Goal: Transaction & Acquisition: Purchase product/service

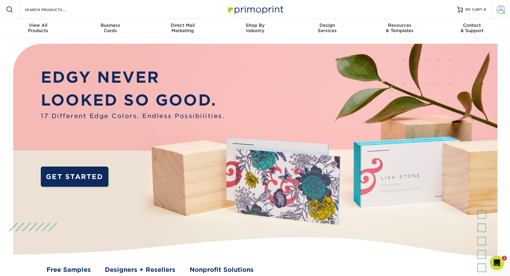
click at [502, 10] on span at bounding box center [501, 9] width 8 height 8
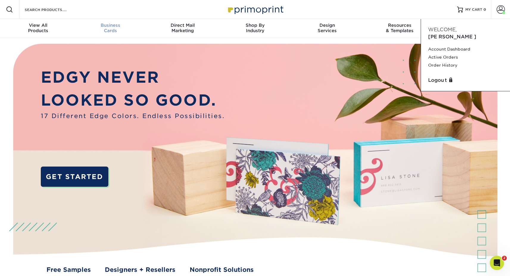
click at [113, 25] on span "Business" at bounding box center [110, 25] width 72 height 5
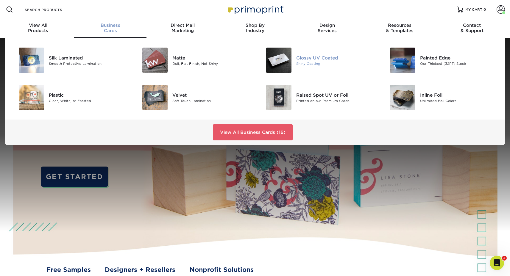
click at [295, 66] on div at bounding box center [275, 60] width 41 height 25
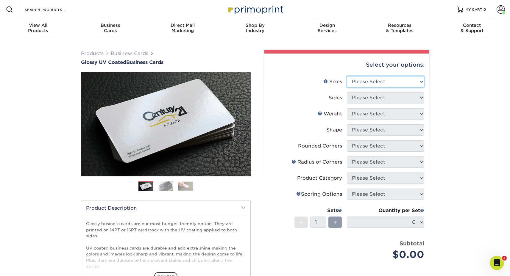
click at [374, 81] on select "Please Select 1.5" x 3.5" - Mini 1.75" x 3.5" - Mini 2" x 2" - Square 2" x 3" -…" at bounding box center [385, 81] width 77 height 11
select select "2.00x3.50"
click at [347, 76] on select "Please Select 1.5" x 3.5" - Mini 1.75" x 3.5" - Mini 2" x 2" - Square 2" x 3" -…" at bounding box center [385, 81] width 77 height 11
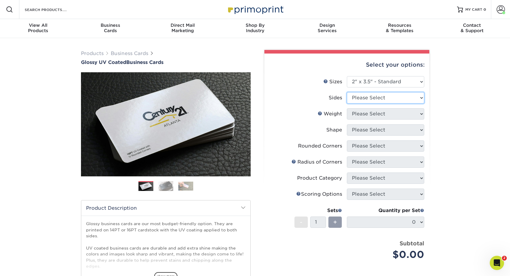
click at [369, 101] on select "Please Select Print Both Sides Print Front Only" at bounding box center [385, 97] width 77 height 11
select select "13abbda7-1d64-4f25-8bb2-c179b224825d"
click at [347, 92] on select "Please Select Print Both Sides Print Front Only" at bounding box center [385, 97] width 77 height 11
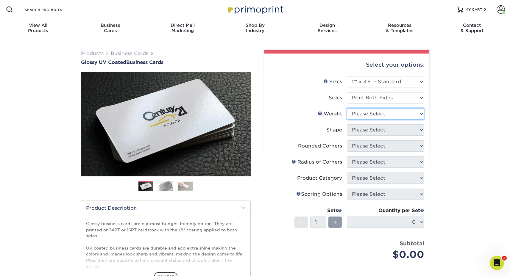
click at [368, 110] on select "Please Select 16PT 14PT" at bounding box center [385, 113] width 77 height 11
select select "14PT"
click at [347, 108] on select "Please Select 16PT 14PT" at bounding box center [385, 113] width 77 height 11
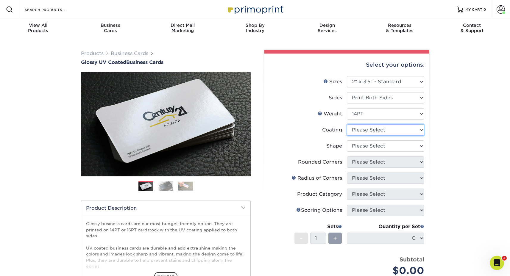
click at [359, 134] on select at bounding box center [385, 130] width 77 height 11
select select "1e8116af-acfc-44b1-83dc-8181aa338834"
click at [347, 125] on select at bounding box center [385, 130] width 77 height 11
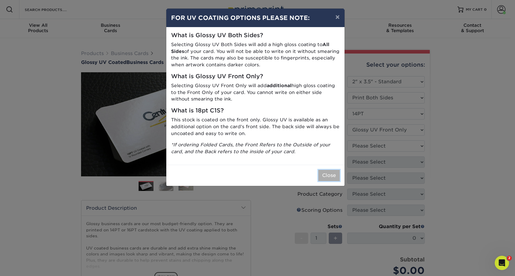
click at [330, 179] on button "Close" at bounding box center [328, 175] width 21 height 11
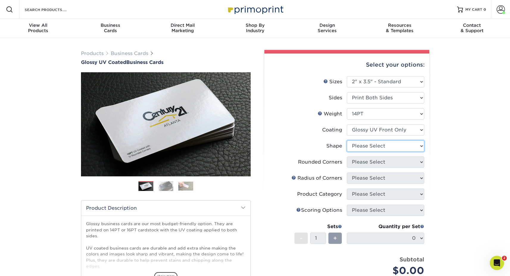
click at [362, 142] on select "Please Select Standard" at bounding box center [385, 146] width 77 height 11
select select "standard"
click at [347, 141] on select "Please Select Standard" at bounding box center [385, 146] width 77 height 11
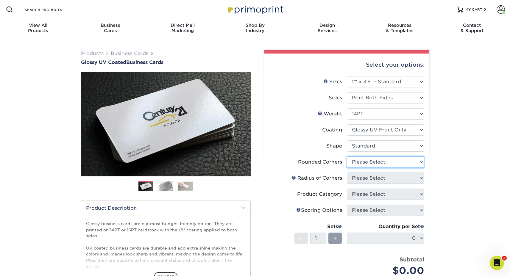
click at [360, 163] on select "Please Select Yes - Round 2 Corners Yes - Round 4 Corners No" at bounding box center [385, 162] width 77 height 11
select select "0"
click at [347, 157] on select "Please Select Yes - Round 2 Corners Yes - Round 4 Corners No" at bounding box center [385, 162] width 77 height 11
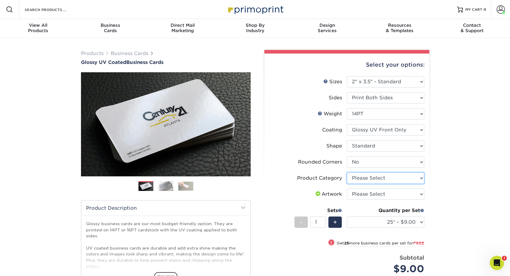
click at [356, 181] on select "Please Select Business Cards" at bounding box center [385, 178] width 77 height 11
select select "3b5148f1-0588-4f88-a218-97bcfdce65c1"
click at [347, 173] on select "Please Select Business Cards" at bounding box center [385, 178] width 77 height 11
click at [359, 197] on select "Please Select I will upload files I need a design - $100" at bounding box center [385, 194] width 77 height 11
select select "upload"
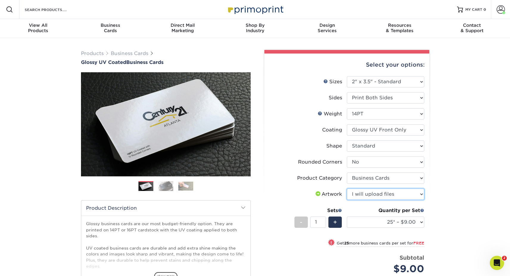
click at [347, 189] on select "Please Select I will upload files I need a design - $100" at bounding box center [385, 194] width 77 height 11
click at [374, 226] on select "25* – $9.00 50* – $9.00 100* – $9.00 250* – $17.00 500 – $33.00 1000 – $42.00 2…" at bounding box center [385, 222] width 77 height 11
select select "500 – $33.00"
click at [347, 217] on select "25* – $9.00 50* – $9.00 100* – $9.00 250* – $17.00 500 – $33.00 1000 – $42.00 2…" at bounding box center [385, 222] width 77 height 11
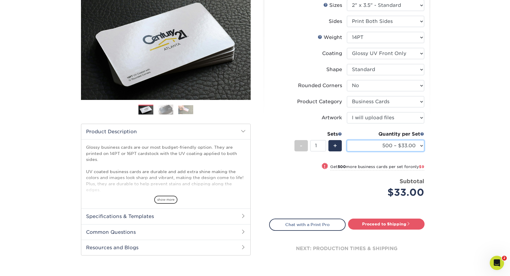
scroll to position [149, 0]
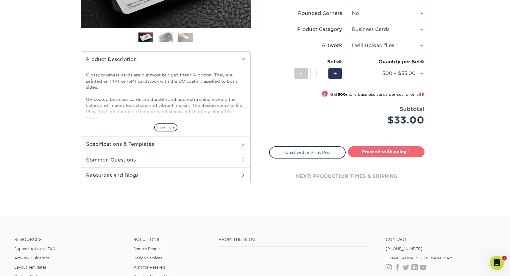
click at [377, 152] on link "Proceed to Shipping" at bounding box center [386, 152] width 77 height 11
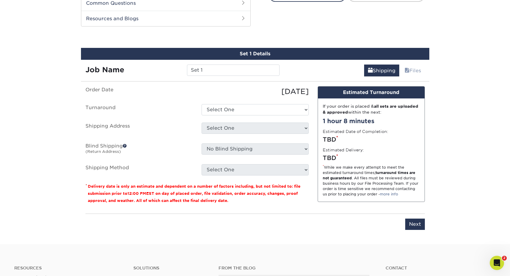
scroll to position [312, 0]
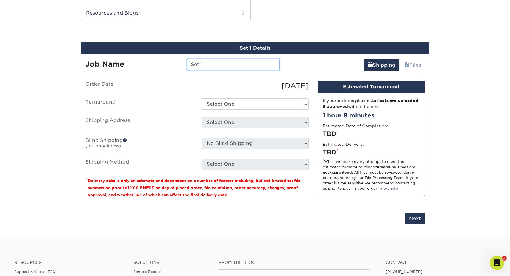
drag, startPoint x: 205, startPoint y: 62, endPoint x: 113, endPoint y: 60, distance: 91.2
click at [113, 60] on div "Job Name Set 1" at bounding box center [182, 64] width 203 height 11
type input "[PERSON_NAME] - Cards"
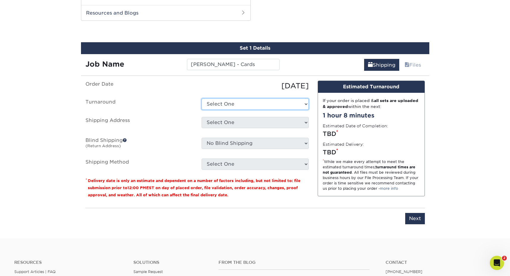
click at [267, 107] on select "Select One 2-4 Business Days 2 Day Next Business Day" at bounding box center [255, 104] width 107 height 11
select select "4ed5b183-8b0a-4e92-90c2-1c9810e7d032"
click at [202, 99] on select "Select One 2-4 Business Days 2 Day Next Business Day" at bounding box center [255, 104] width 107 height 11
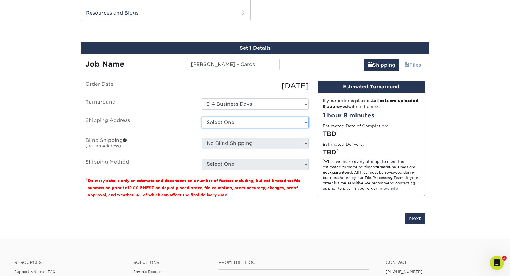
click at [249, 124] on select "Select One ABQ - BHI C- DEN - BHI DEN - EITS GJ Las Cruces LC Sarah Ganley + Ad…" at bounding box center [255, 122] width 107 height 11
select select "10798"
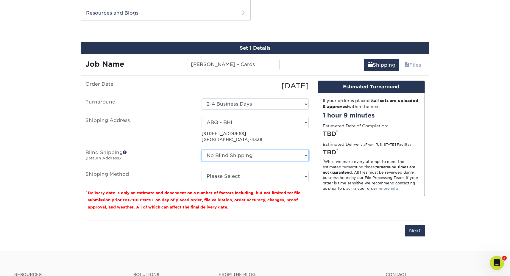
click at [228, 154] on select "No Blind Shipping ABQ - BHI C- DEN - BHI DEN - EITS GJ Las Cruces LC Sarah Ganl…" at bounding box center [255, 155] width 107 height 11
select select "10798"
click at [202, 150] on select "No Blind Shipping ABQ - BHI C- DEN - BHI DEN - EITS GJ Las Cruces LC Sarah Ganl…" at bounding box center [255, 155] width 107 height 11
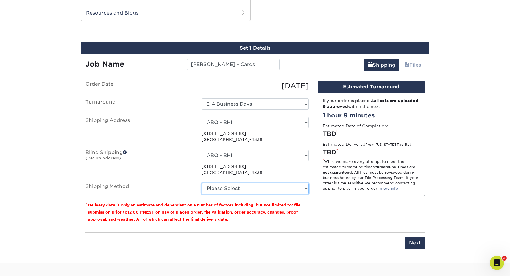
click at [214, 188] on select "Please Select Ground Shipping (+$8.96) 3 Day Shipping Service (+$15.34) 2 Day A…" at bounding box center [255, 188] width 107 height 11
select select "03"
click at [202, 183] on select "Please Select Ground Shipping (+$8.96) 3 Day Shipping Service (+$15.34) 2 Day A…" at bounding box center [255, 188] width 107 height 11
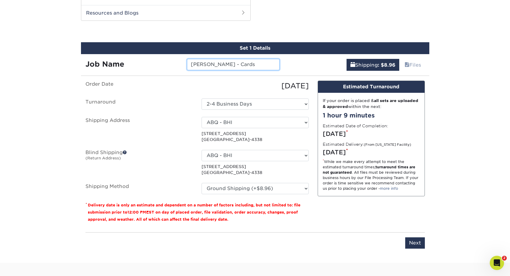
click at [257, 66] on input "[PERSON_NAME] - Cards" at bounding box center [233, 64] width 93 height 11
click at [284, 151] on select "No Blind Shipping ABQ - BHI C- DEN - BHI DEN - EITS GJ Las Cruces LC Sarah Ganl…" at bounding box center [255, 155] width 107 height 11
select select "-1"
click at [202, 150] on select "No Blind Shipping ABQ - BHI C- DEN - BHI DEN - EITS GJ Las Cruces LC Sarah Ganl…" at bounding box center [255, 155] width 107 height 11
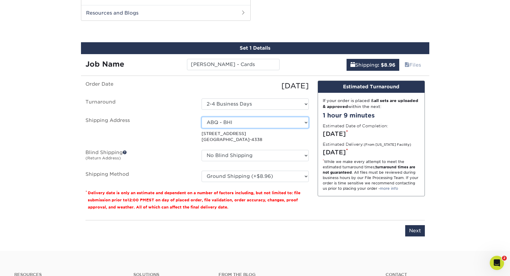
click at [286, 120] on select "Select One ABQ - BHI C- DEN - BHI DEN - EITS GJ Las Cruces LC Sarah Ganley + Ad…" at bounding box center [255, 122] width 107 height 11
click at [421, 232] on input "Next" at bounding box center [415, 230] width 20 height 11
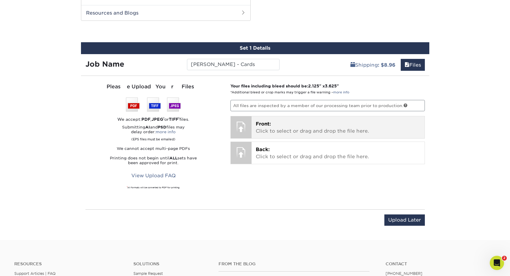
click at [301, 126] on p "Front: Click to select or drag and drop the file here." at bounding box center [338, 128] width 165 height 14
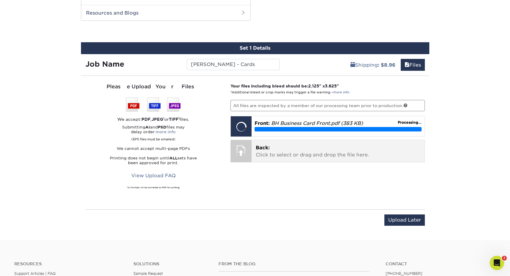
click at [318, 144] on p "Back: Click to select or drag and drop the file here." at bounding box center [338, 151] width 165 height 14
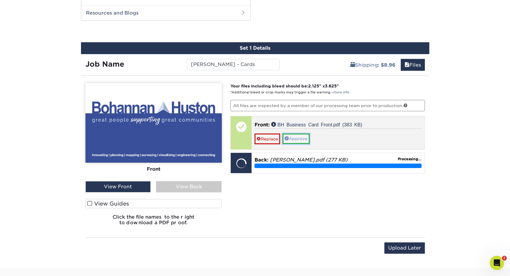
click at [300, 139] on link "Approve" at bounding box center [296, 139] width 27 height 10
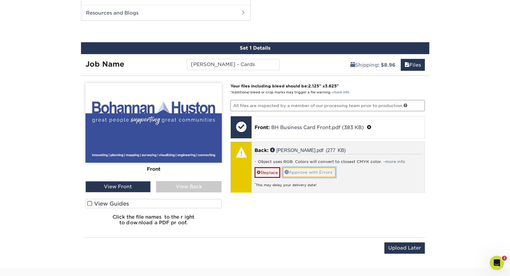
click at [304, 175] on link "Approve with Errors *" at bounding box center [309, 172] width 53 height 10
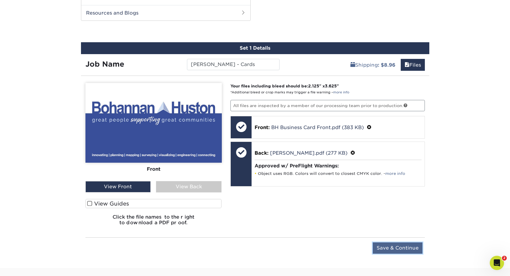
click at [387, 244] on input "Save & Continue" at bounding box center [398, 248] width 50 height 11
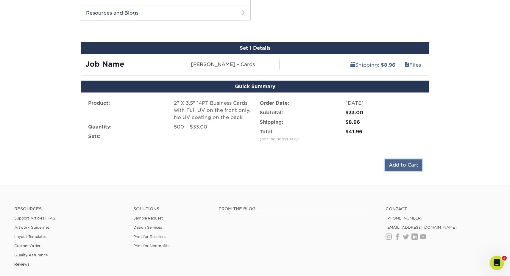
click at [418, 167] on input "Add to Cart" at bounding box center [403, 165] width 37 height 11
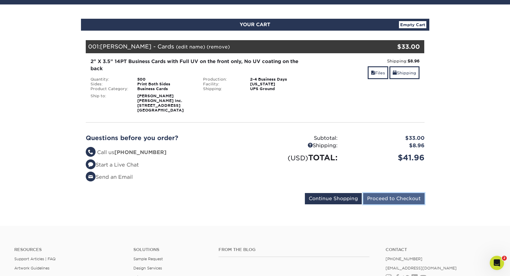
click at [402, 199] on input "Proceed to Checkout" at bounding box center [393, 198] width 61 height 11
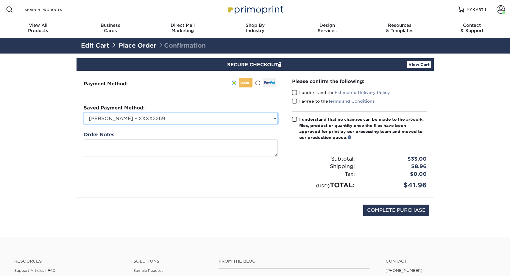
click at [184, 114] on select "Cody O. - XXXX2269 MasterCard - XXXX1282 Lisa Hurst - XXXX5524 New Credit Card" at bounding box center [181, 118] width 194 height 11
select select "73023"
click at [84, 113] on select "Cody O. - XXXX2269 MasterCard - XXXX1282 Lisa Hurst - XXXX5524 New Credit Card" at bounding box center [181, 118] width 194 height 11
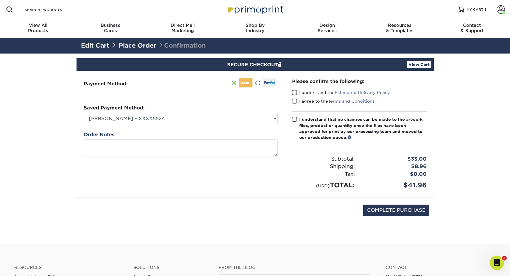
click at [292, 91] on span at bounding box center [294, 93] width 5 height 6
click at [0, 0] on input "I understand the Estimated Delivery Policy" at bounding box center [0, 0] width 0 height 0
click at [293, 101] on span at bounding box center [294, 102] width 5 height 6
click at [0, 0] on input "I agree to the Terms and Conditions" at bounding box center [0, 0] width 0 height 0
click at [294, 117] on span at bounding box center [294, 120] width 5 height 6
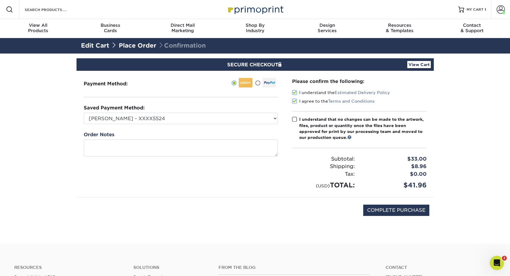
click at [0, 0] on input "I understand that no changes can be made to the artwork, files, product or quan…" at bounding box center [0, 0] width 0 height 0
click at [373, 208] on input "COMPLETE PURCHASE" at bounding box center [396, 210] width 66 height 11
type input "PROCESSING, PLEASE WAIT..."
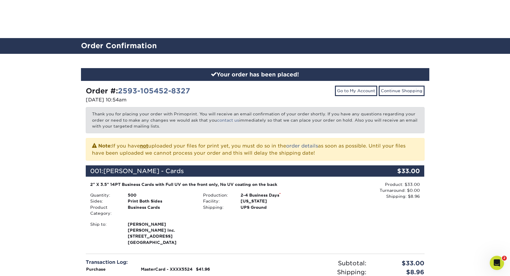
scroll to position [255, 0]
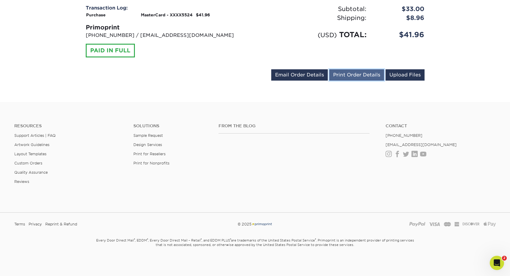
click at [358, 74] on link "Print Order Details" at bounding box center [356, 74] width 55 height 11
